Goal: Information Seeking & Learning: Learn about a topic

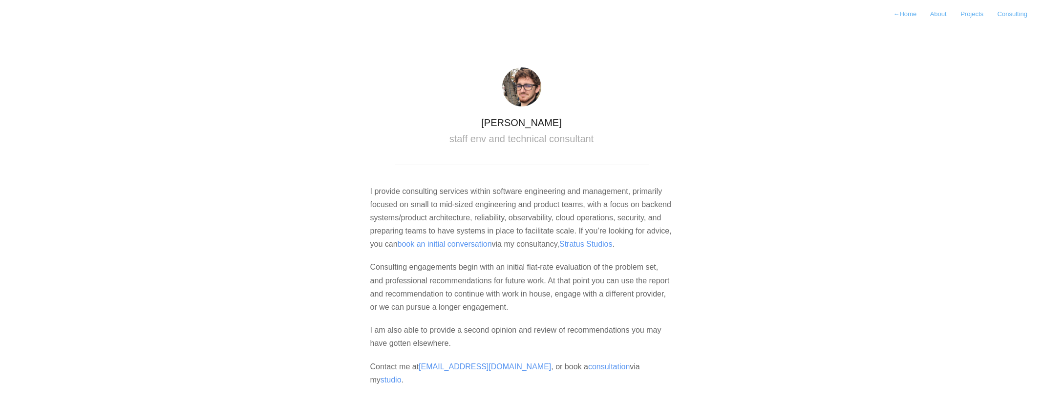
click at [394, 296] on p "Consulting engagements begin with an initial flat-rate evaluation of the proble…" at bounding box center [521, 286] width 303 height 53
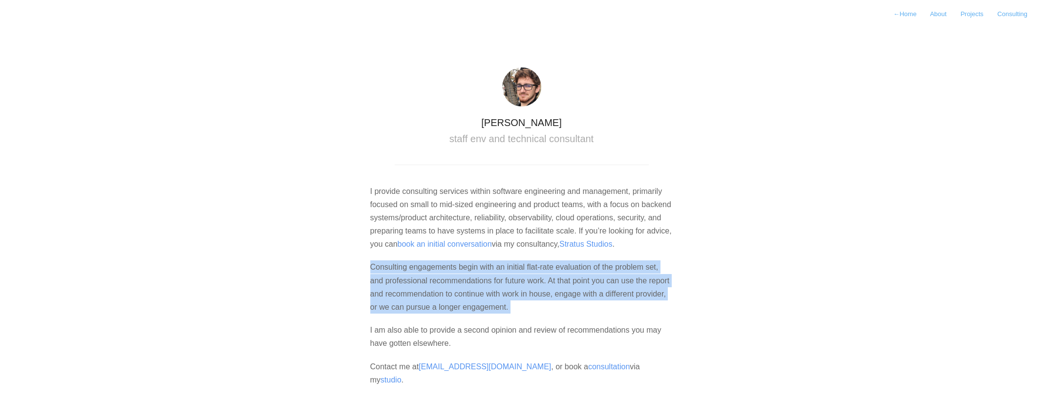
click at [394, 296] on p "Consulting engagements begin with an initial flat-rate evaluation of the proble…" at bounding box center [521, 286] width 303 height 53
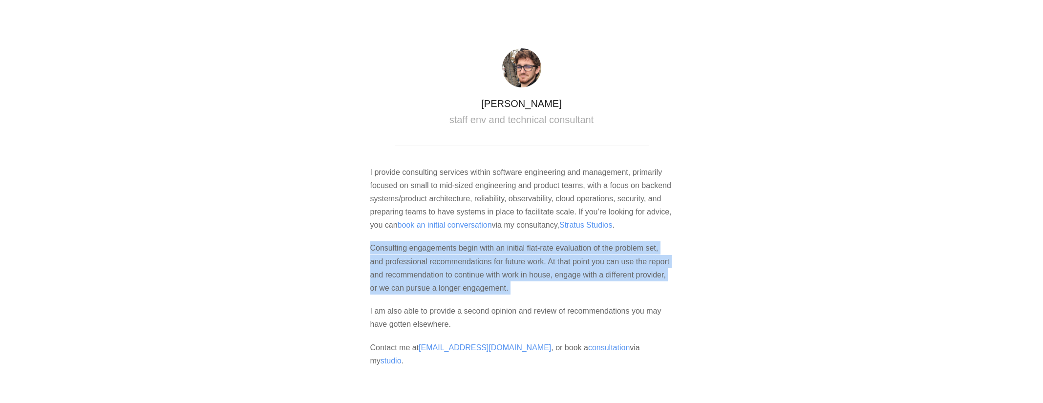
scroll to position [25, 0]
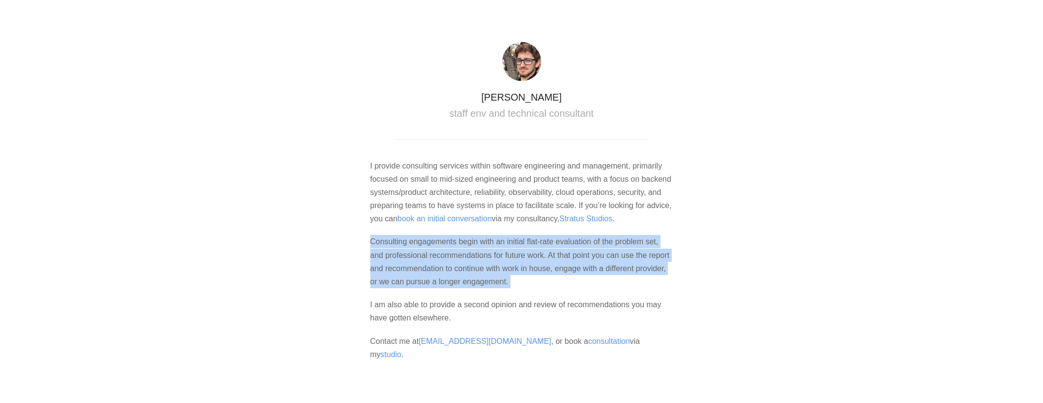
click at [501, 277] on p "Consulting engagements begin with an initial flat-rate evaluation of the proble…" at bounding box center [521, 261] width 303 height 53
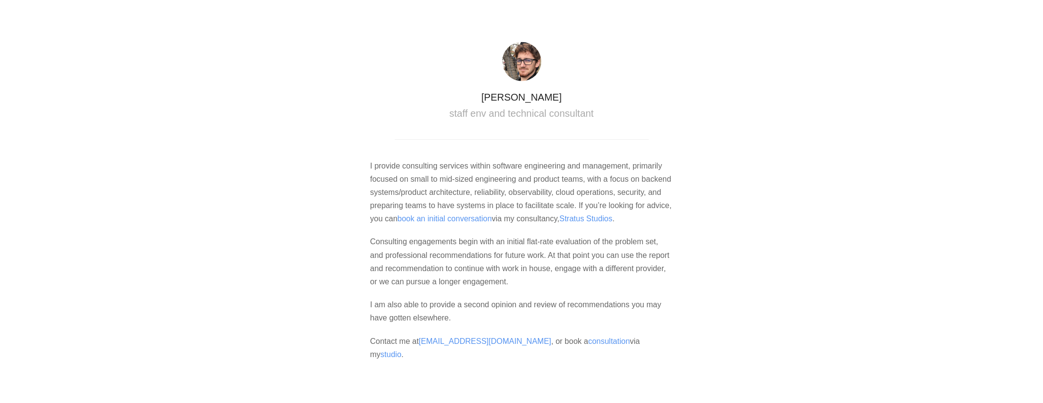
click at [483, 113] on h2 "staff env and technical consultant" at bounding box center [522, 113] width 254 height 13
click at [521, 168] on p "I provide consulting services within software engineering and management, prima…" at bounding box center [521, 192] width 303 height 66
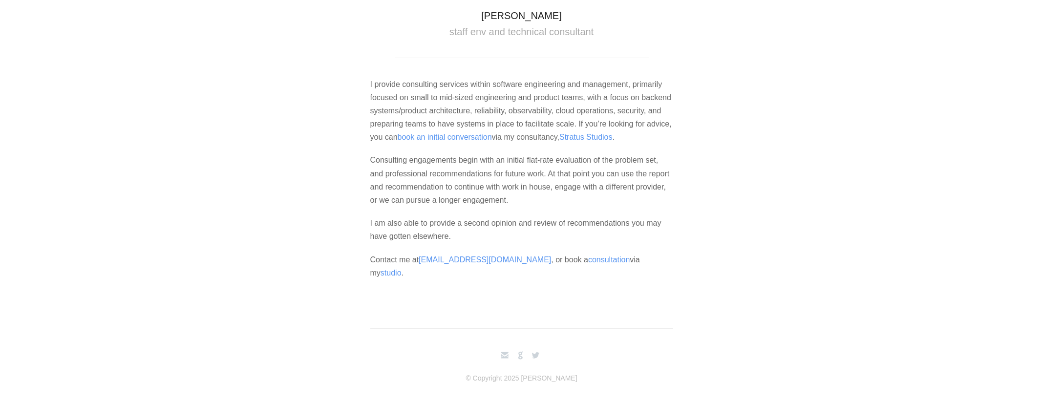
scroll to position [0, 0]
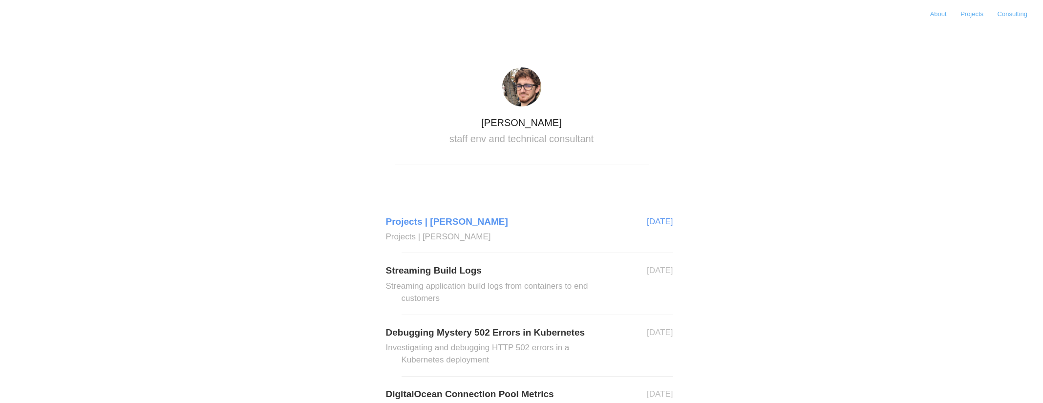
click at [450, 222] on link "Projects | Nick Mitchinson Projects | Nick Mitchinson" at bounding box center [538, 228] width 272 height 29
click at [346, 258] on body "About Projects Consulting Nicholas Mitchinson staff env and technical consultan…" at bounding box center [521, 201] width 1043 height 403
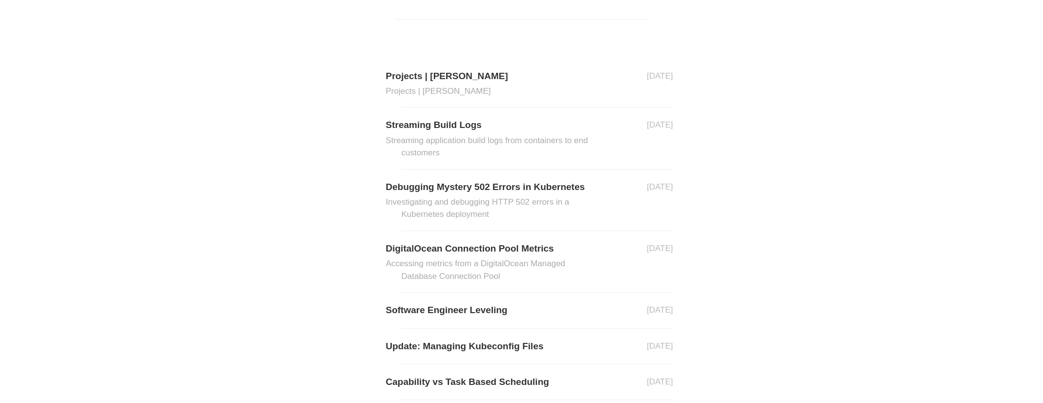
scroll to position [315, 0]
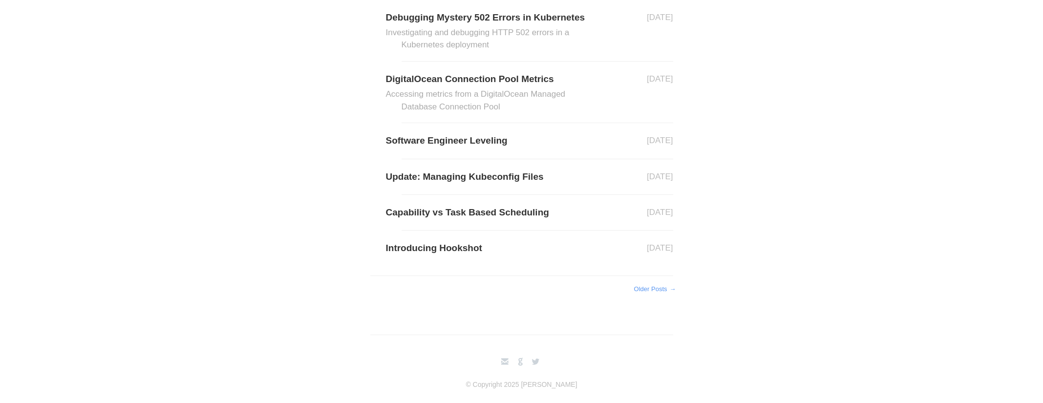
click at [661, 289] on link "Older Posts →" at bounding box center [654, 288] width 41 height 7
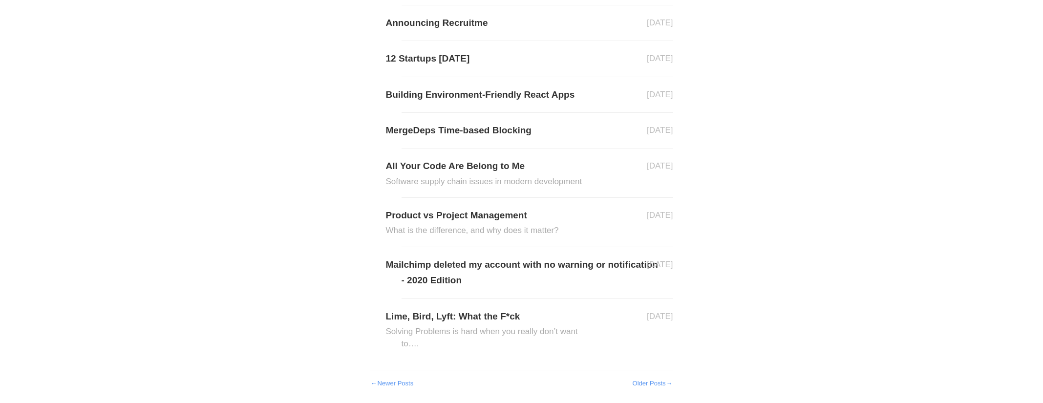
scroll to position [276, 0]
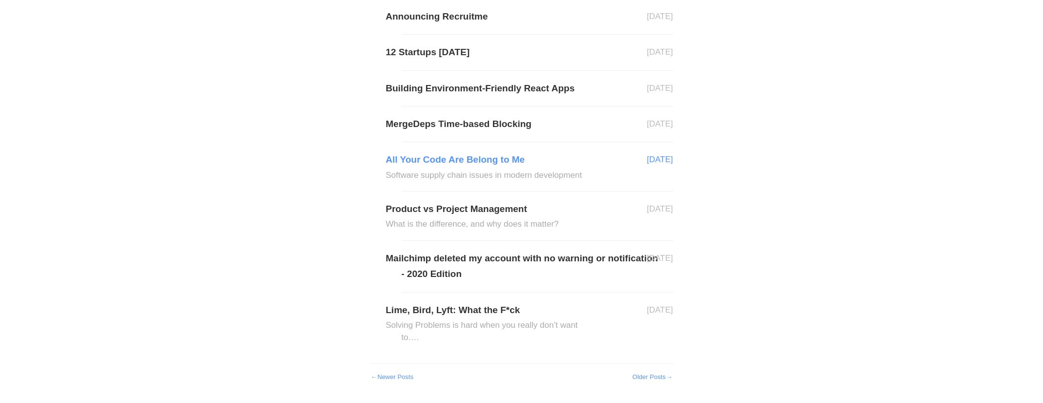
click at [467, 157] on link "All Your Code Are Belong to Me Software supply chain issues in modern developme…" at bounding box center [538, 166] width 272 height 29
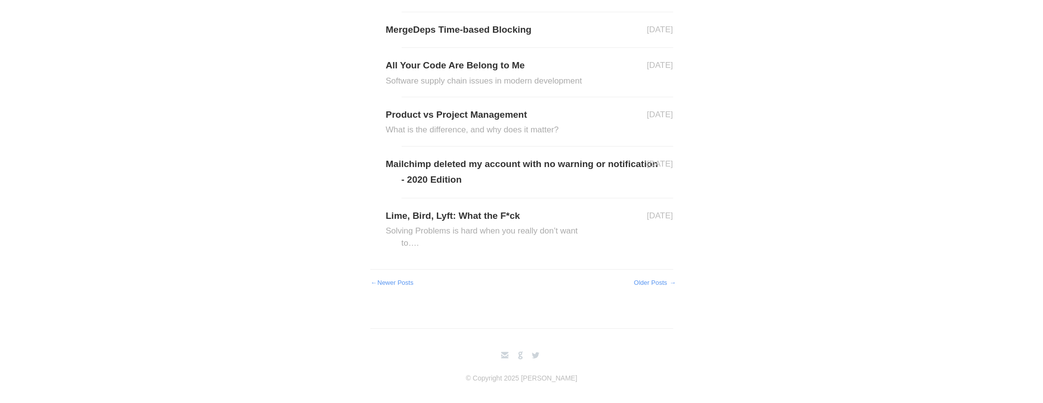
click at [651, 282] on link "Older Posts →" at bounding box center [654, 282] width 41 height 7
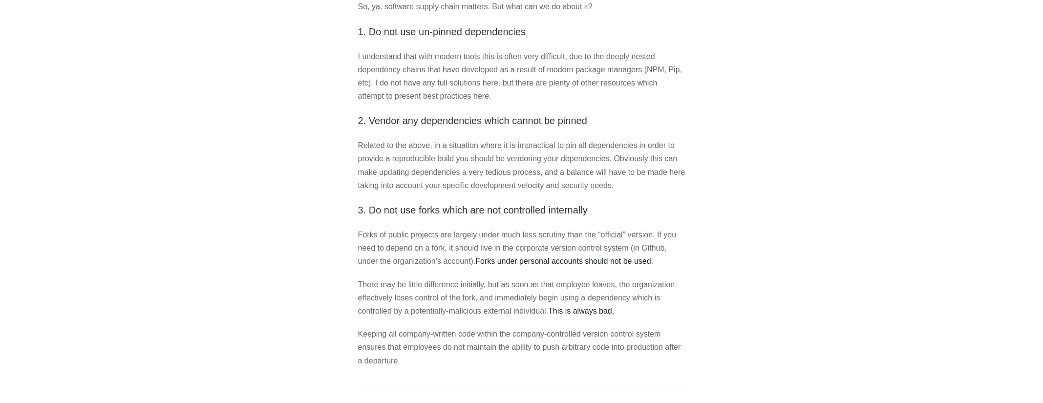
scroll to position [774, 0]
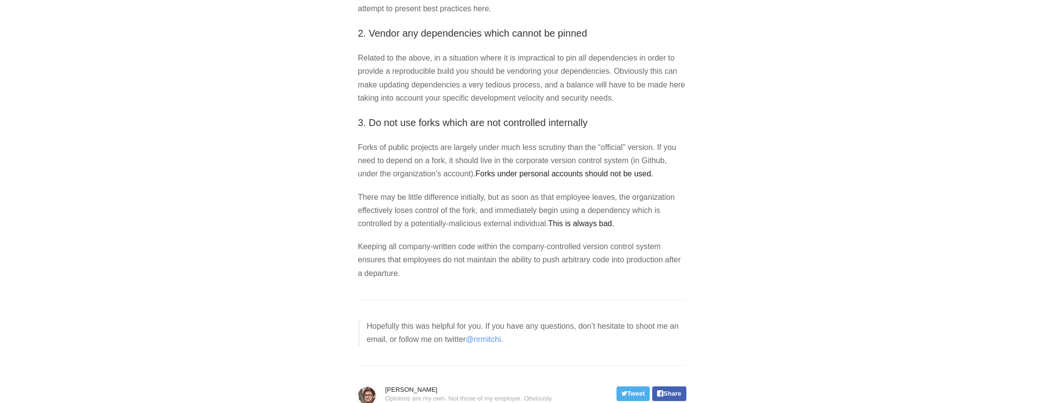
click at [388, 231] on p "There may be little difference initially, but as soon as that employee leaves, …" at bounding box center [521, 211] width 327 height 40
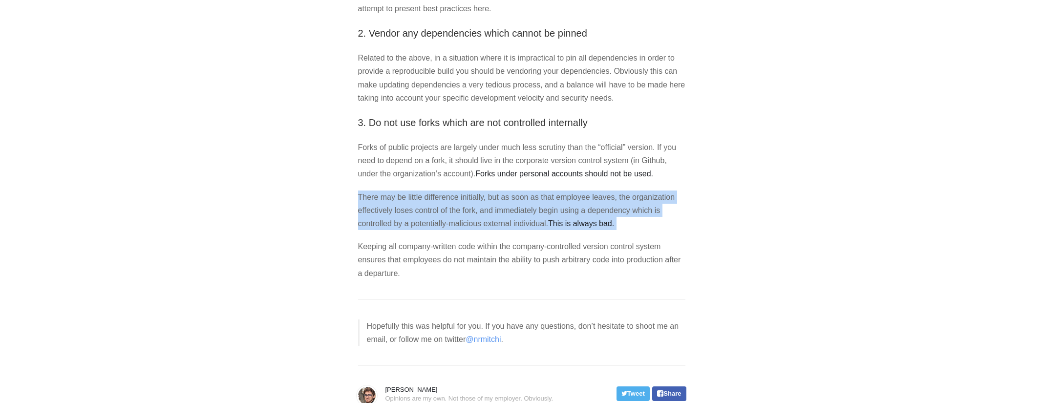
click at [388, 231] on p "There may be little difference initially, but as soon as that employee leaves, …" at bounding box center [521, 211] width 327 height 40
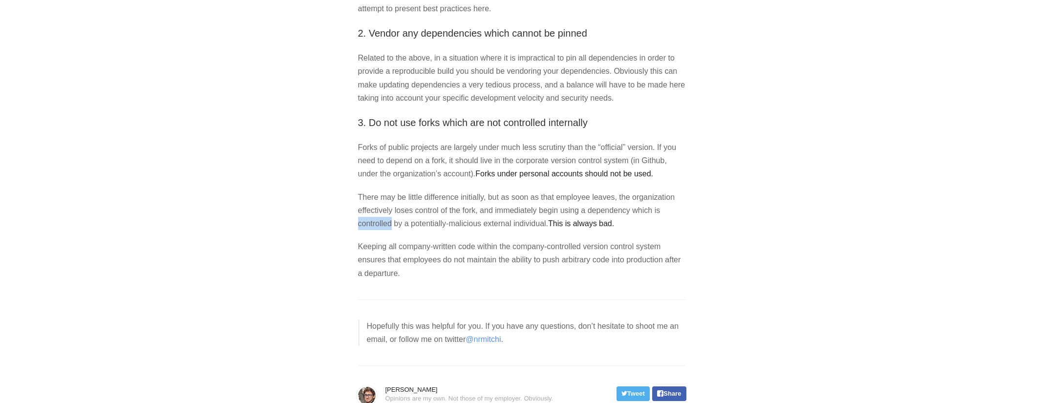
click at [388, 231] on p "There may be little difference initially, but as soon as that employee leaves, …" at bounding box center [521, 211] width 327 height 40
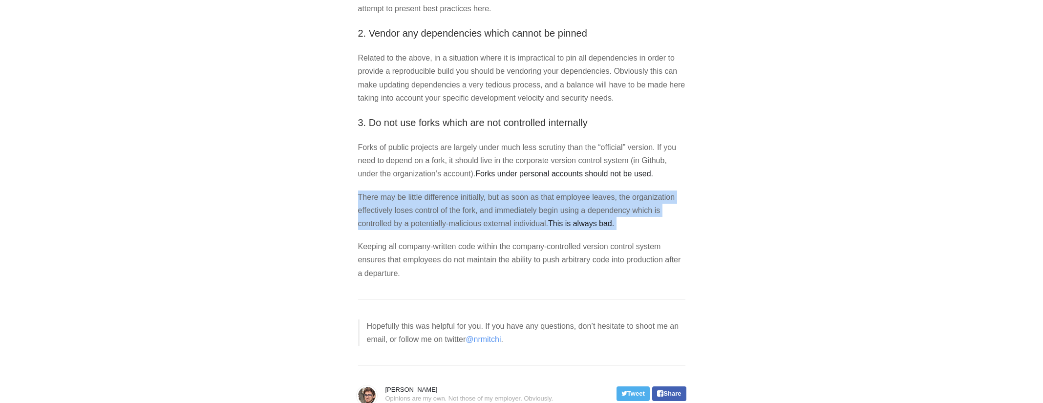
click at [388, 231] on p "There may be little difference initially, but as soon as that employee leaves, …" at bounding box center [521, 211] width 327 height 40
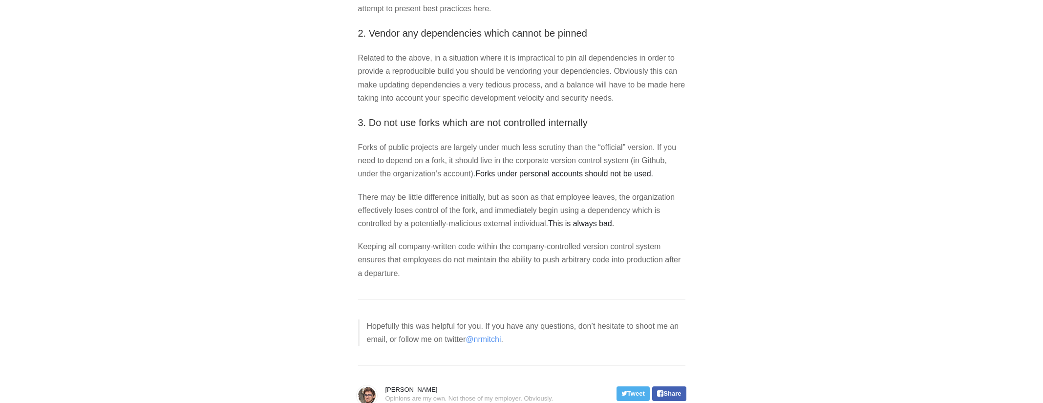
scroll to position [0, 0]
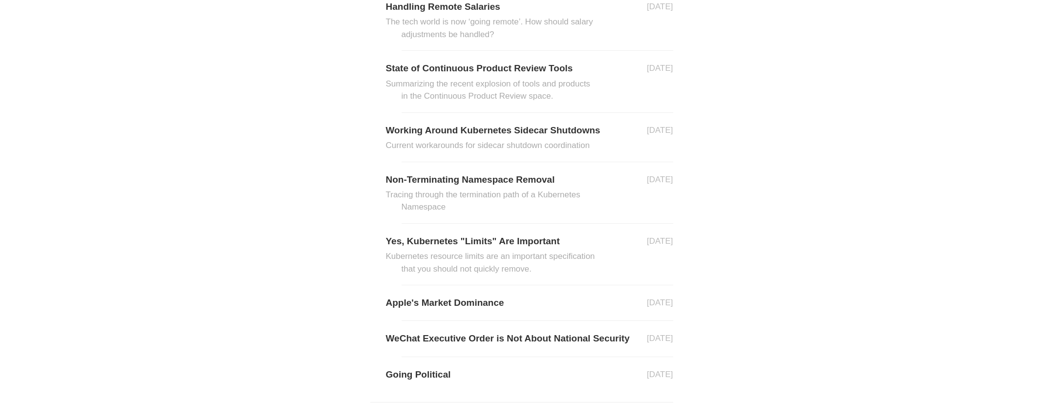
scroll to position [378, 0]
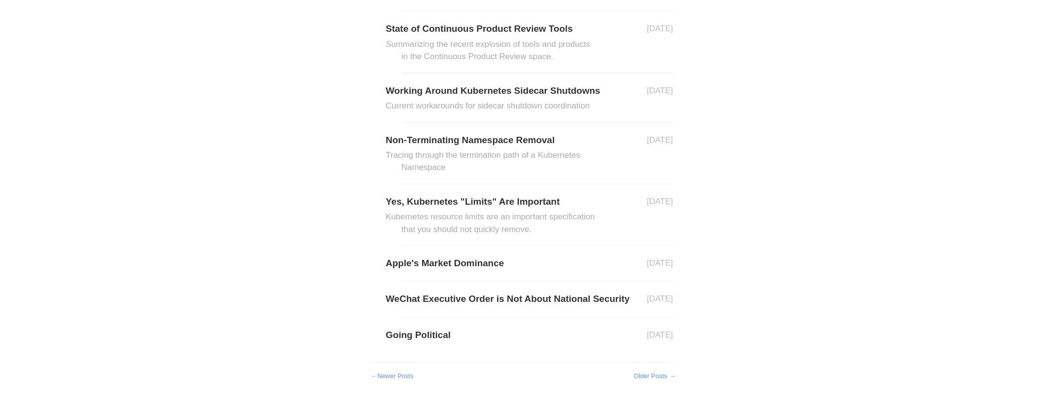
click at [652, 376] on link "Older Posts →" at bounding box center [654, 375] width 41 height 7
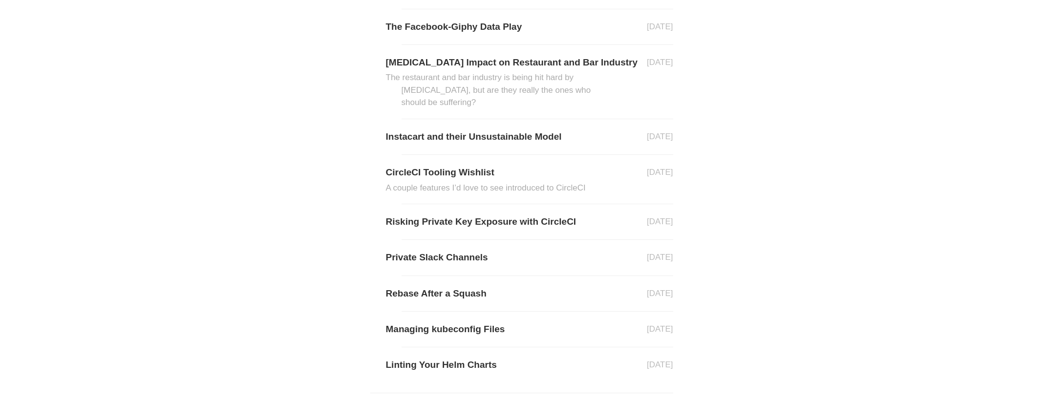
scroll to position [281, 0]
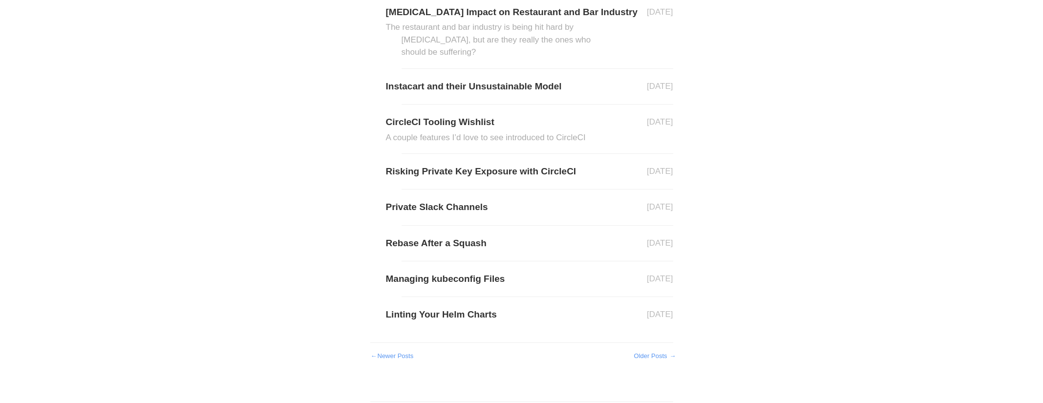
click at [638, 353] on link "Older Posts →" at bounding box center [654, 355] width 41 height 7
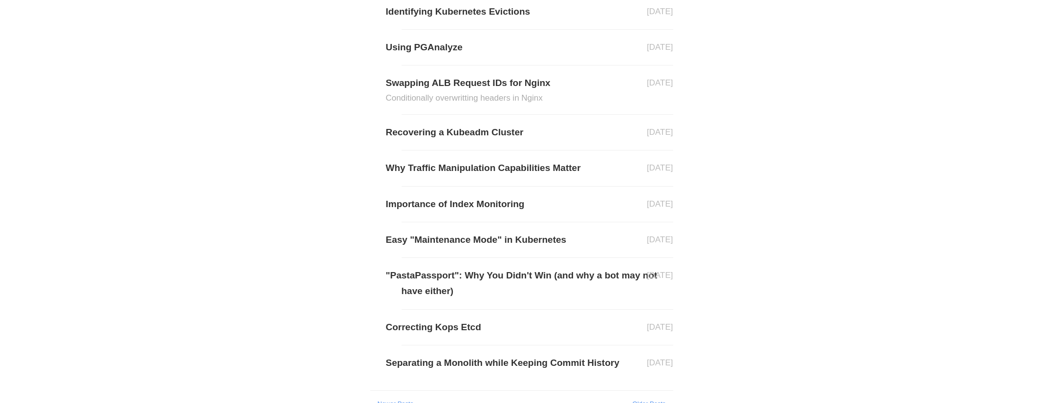
scroll to position [223, 0]
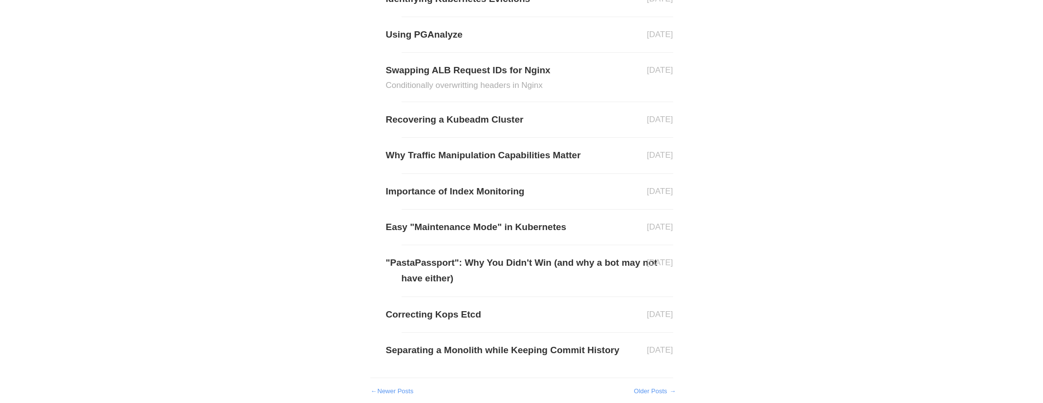
click at [649, 389] on link "Older Posts →" at bounding box center [654, 390] width 41 height 7
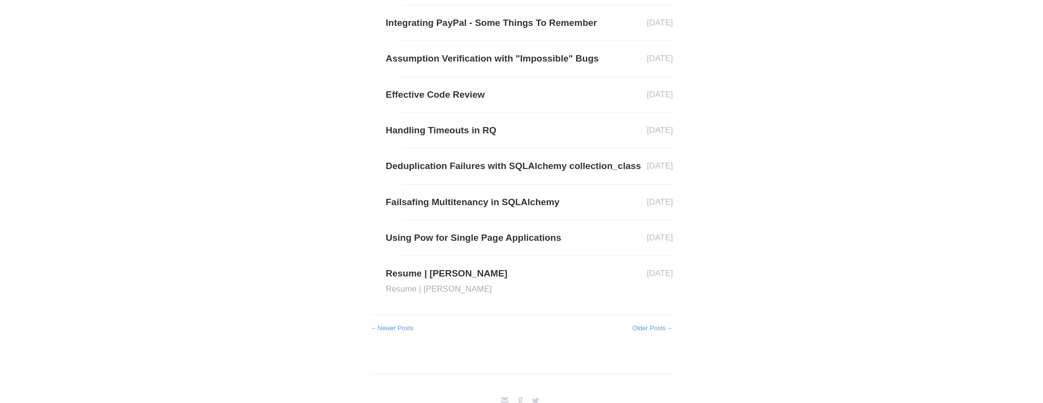
scroll to position [264, 0]
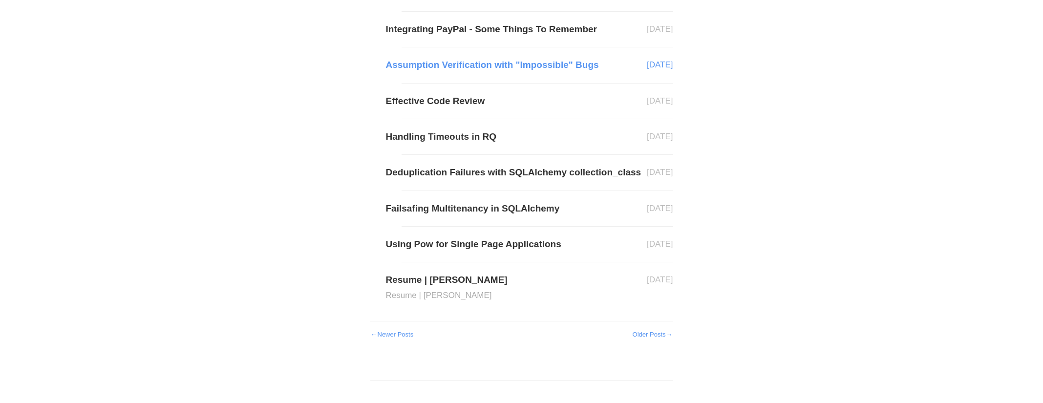
click at [456, 61] on link "Assumption Verification with "Impossible" Bugs" at bounding box center [538, 65] width 272 height 16
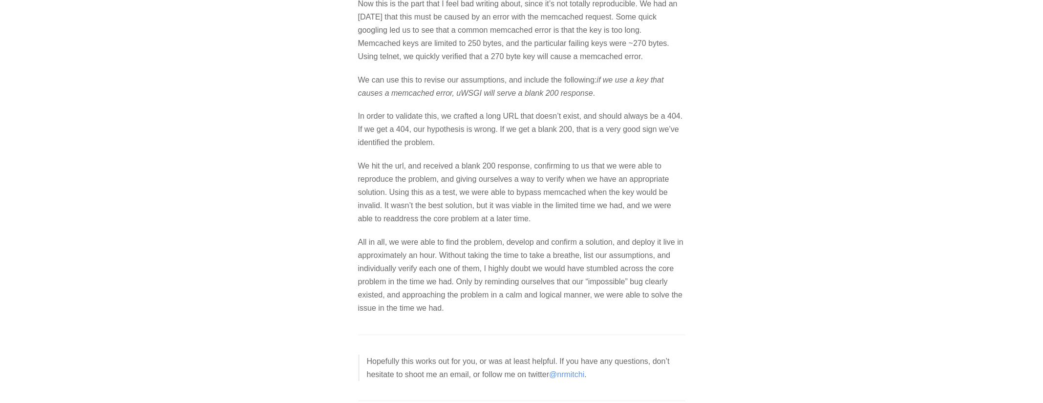
scroll to position [1083, 0]
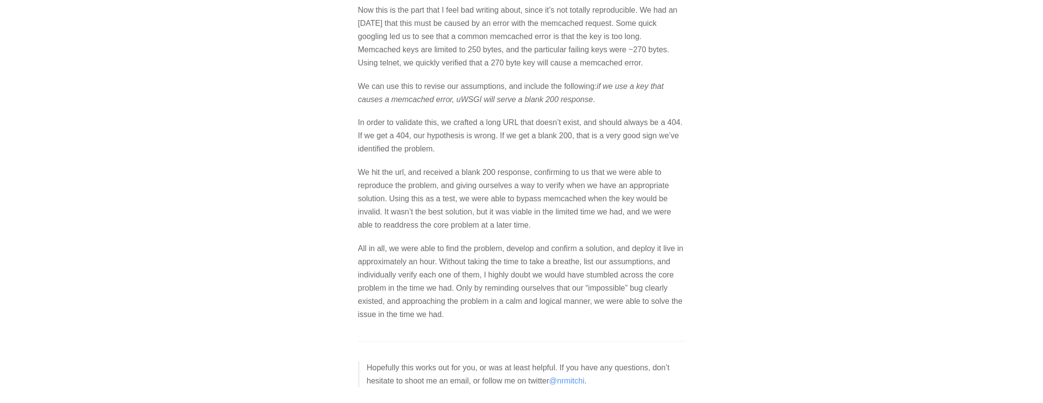
click at [377, 42] on p "Now this is the part that I feel bad writing about, since it’s not totally repr…" at bounding box center [521, 36] width 327 height 66
click at [424, 93] on p "We can use this to revise our assumptions, and include the following: if we use…" at bounding box center [521, 93] width 327 height 26
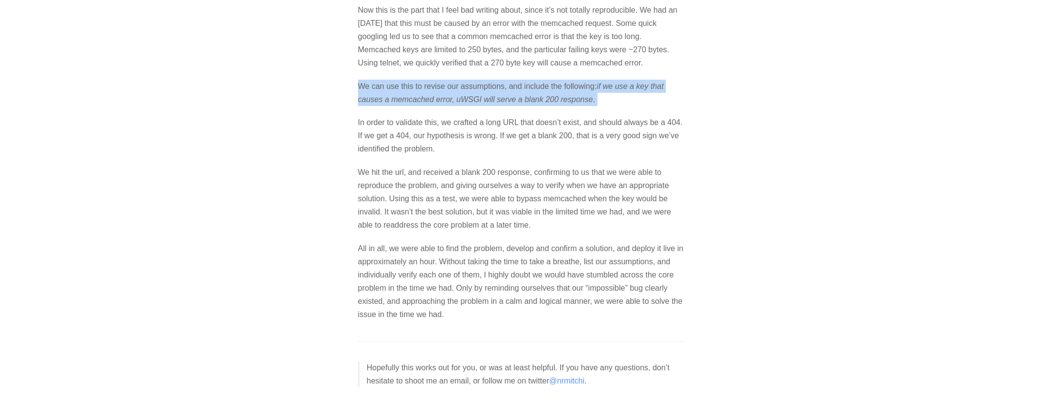
click at [424, 93] on p "We can use this to revise our assumptions, and include the following: if we use…" at bounding box center [521, 93] width 327 height 26
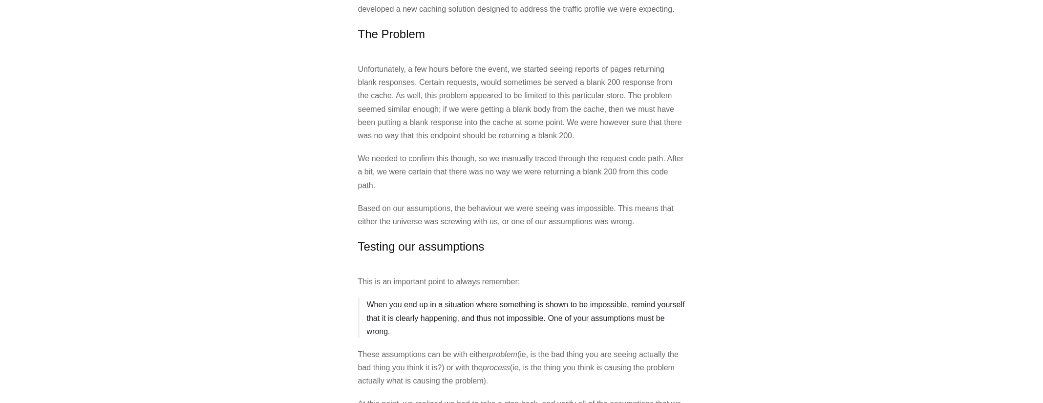
scroll to position [0, 0]
